Goal: Browse casually: Explore the website without a specific task or goal

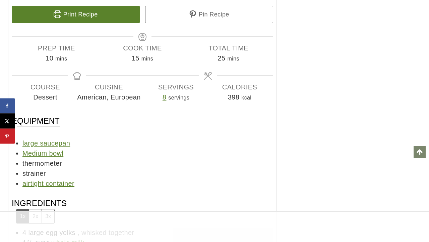
scroll to position [3369, 0]
